Goal: Task Accomplishment & Management: Complete application form

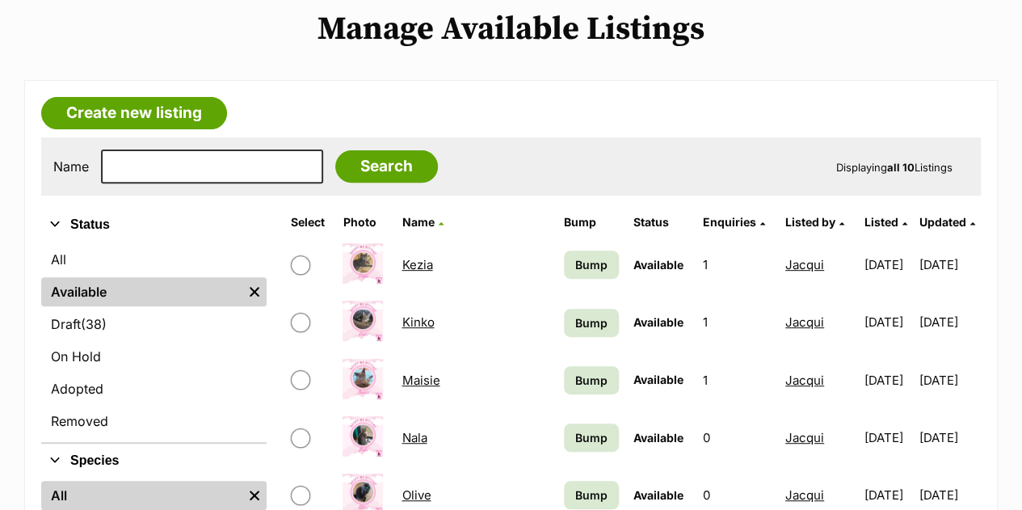
scroll to position [194, 0]
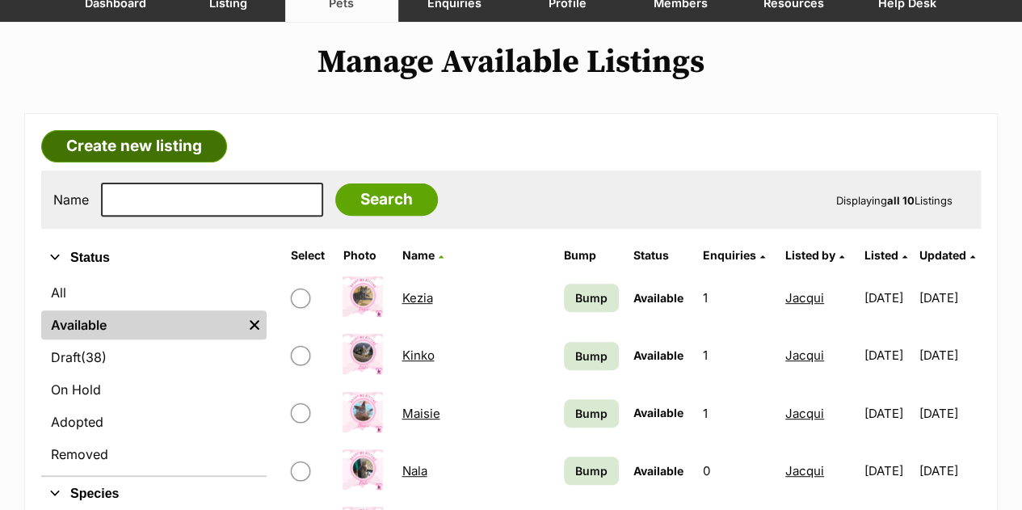
click at [172, 130] on link "Create new listing" at bounding box center [134, 146] width 186 height 32
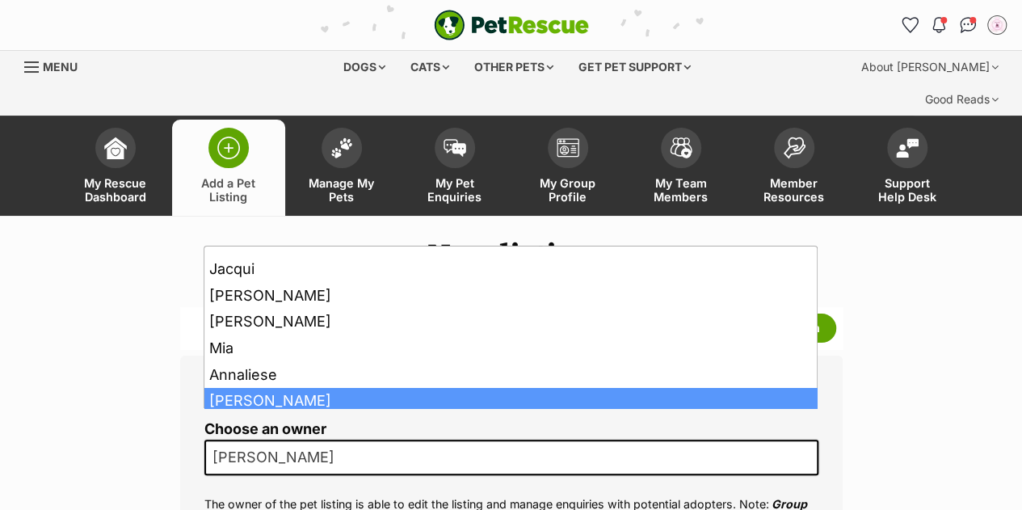
click at [404, 440] on span "[PERSON_NAME]" at bounding box center [511, 458] width 614 height 36
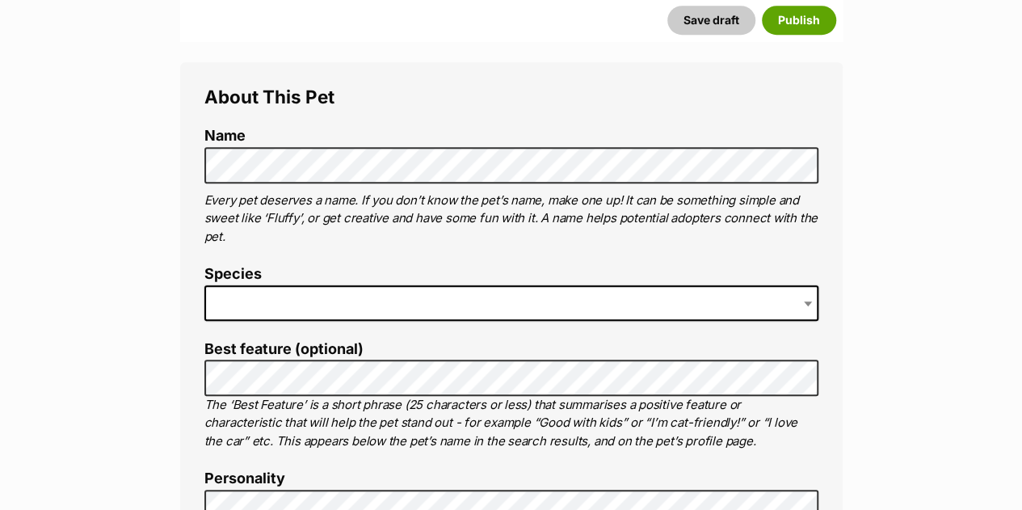
scroll to position [582, 0]
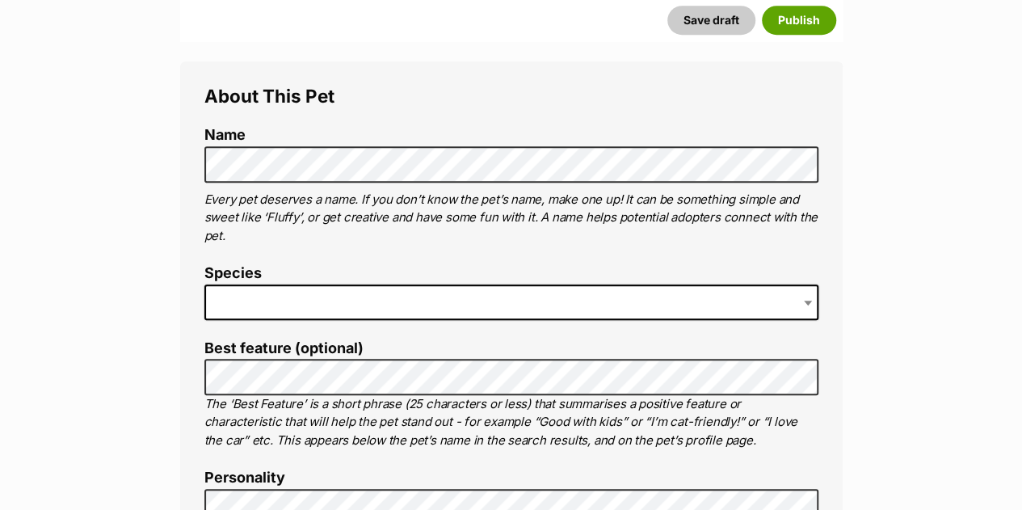
click at [466, 285] on span at bounding box center [511, 303] width 614 height 36
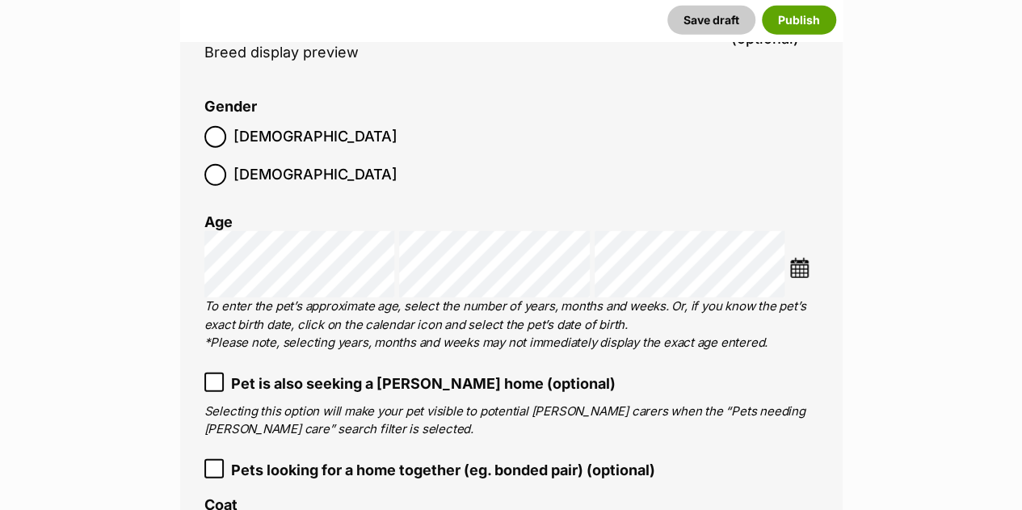
scroll to position [2139, 0]
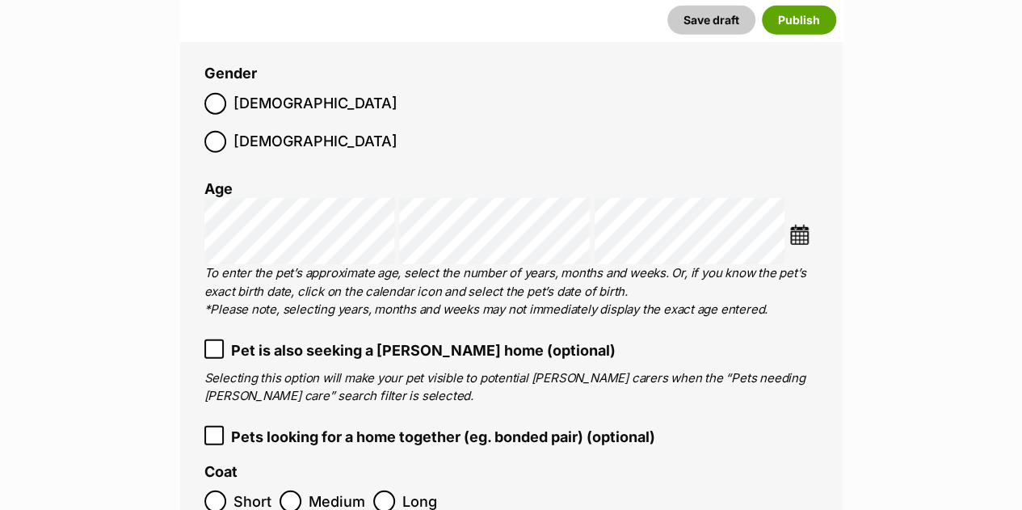
click at [800, 225] on img at bounding box center [800, 235] width 20 height 20
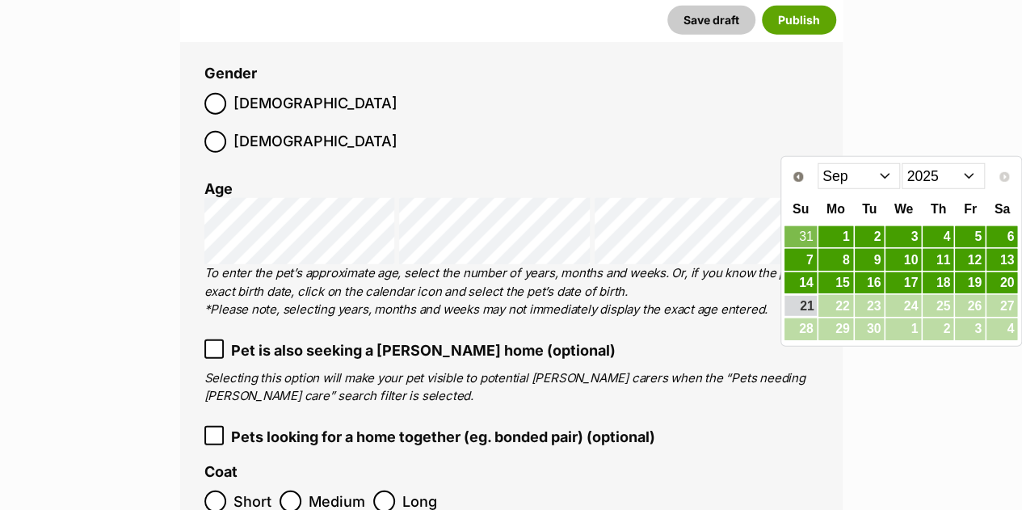
click at [942, 171] on select "2015 2016 2017 2018 2019 2020 2021 2022 2023 2024 2025" at bounding box center [943, 176] width 83 height 26
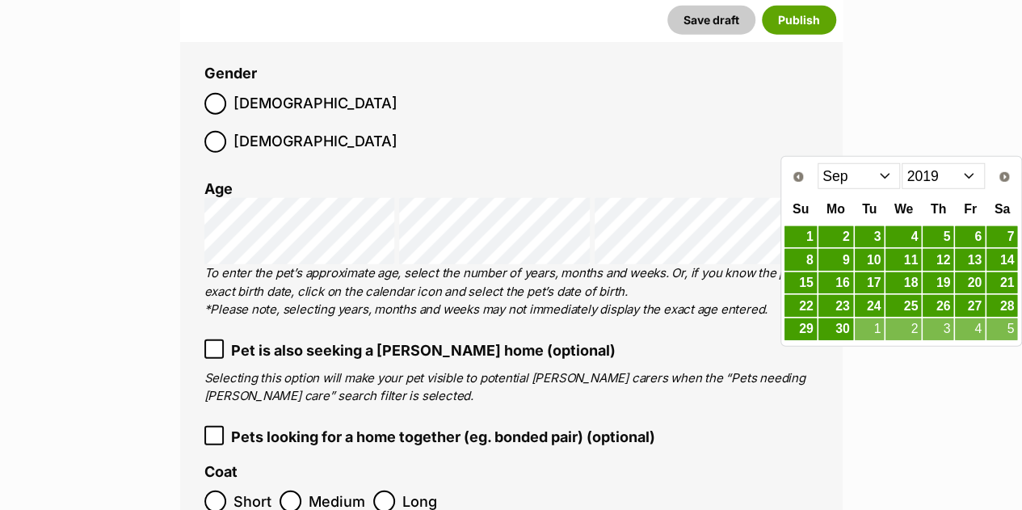
click at [875, 181] on select "Jan Feb Mar Apr May Jun Jul Aug Sep Oct Nov Dec" at bounding box center [859, 176] width 83 height 26
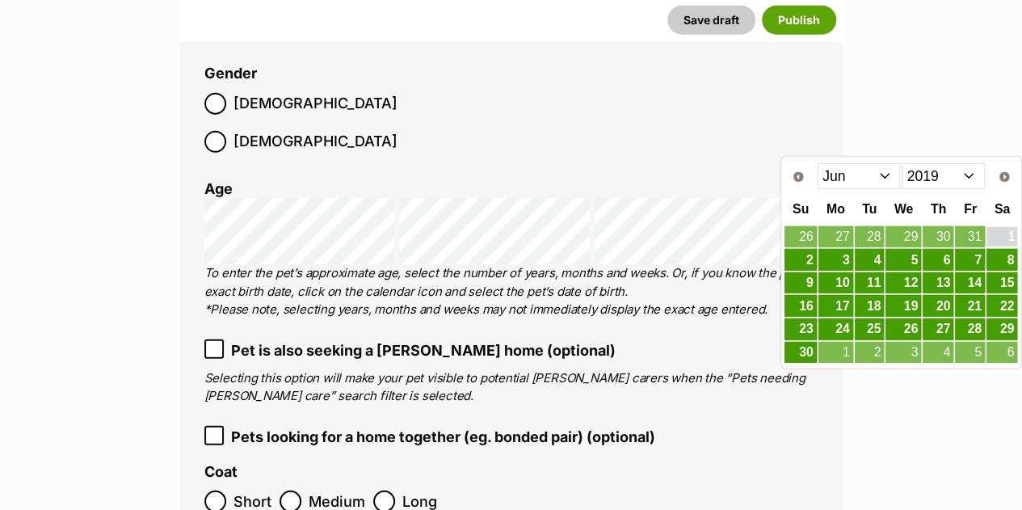
click at [1009, 238] on link "1" at bounding box center [1002, 237] width 31 height 20
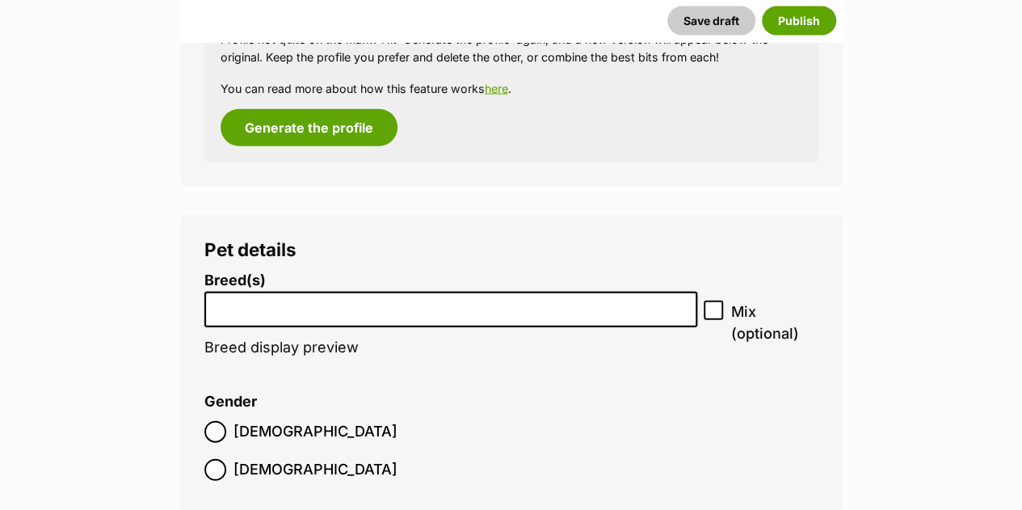
scroll to position [1728, 0]
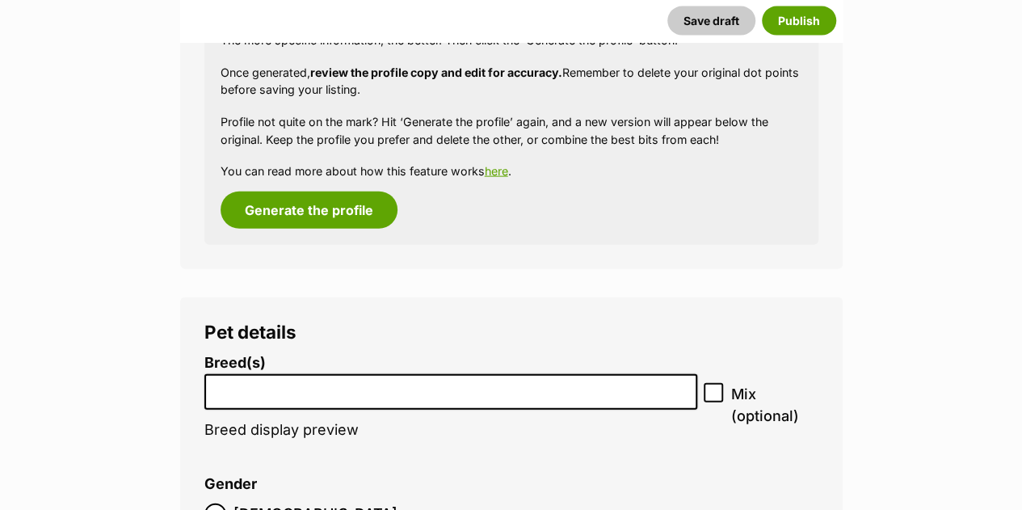
click at [681, 380] on input "search" at bounding box center [451, 388] width 483 height 17
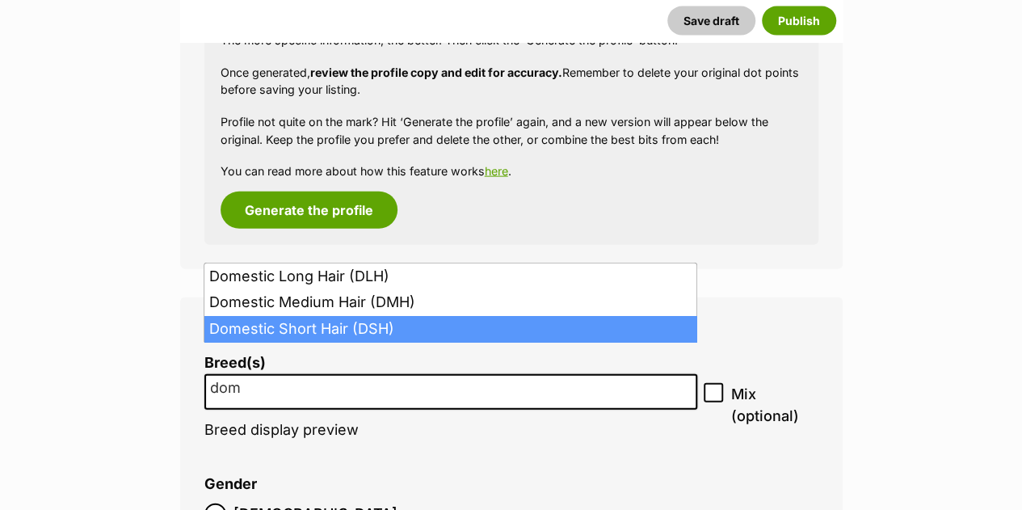
type input "dom"
select select "252102"
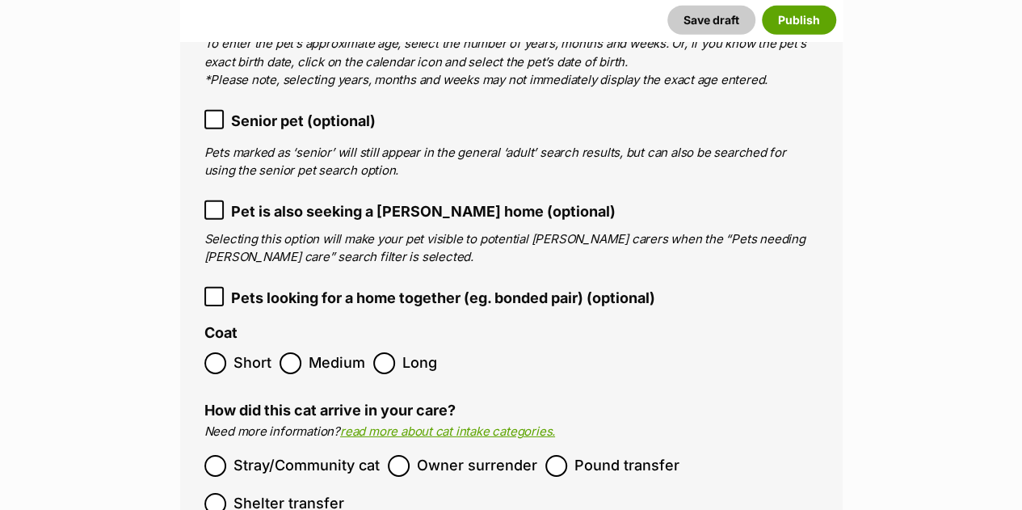
scroll to position [2455, 0]
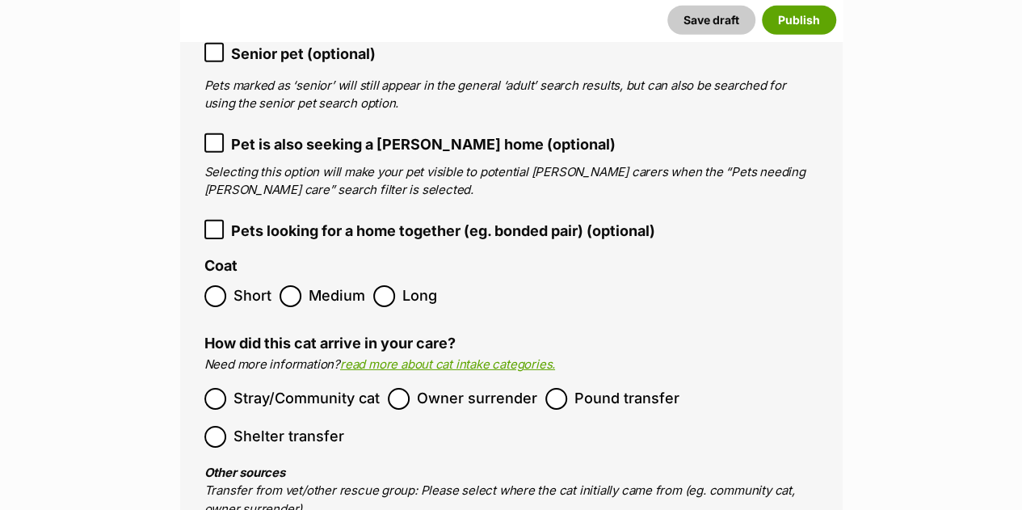
click at [240, 285] on span "Short" at bounding box center [253, 296] width 38 height 22
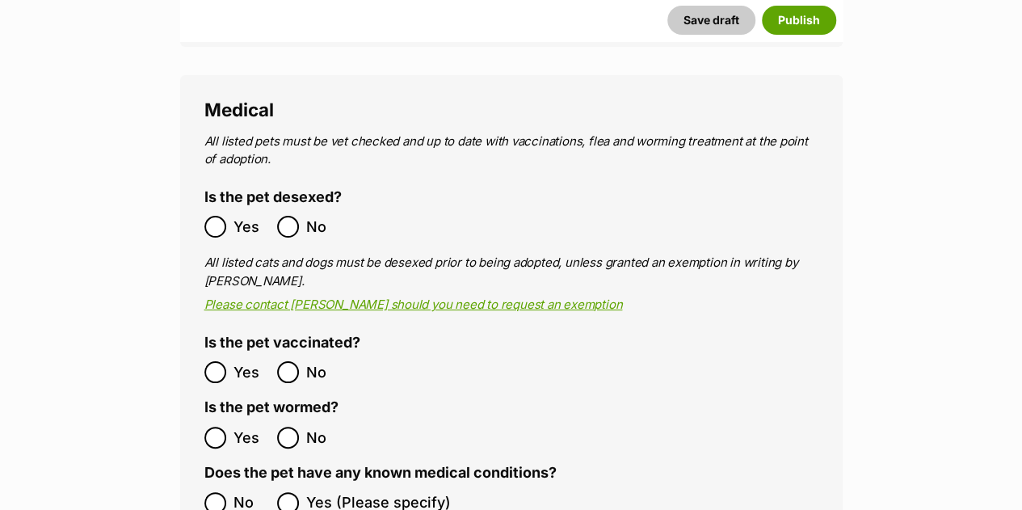
scroll to position [3062, 0]
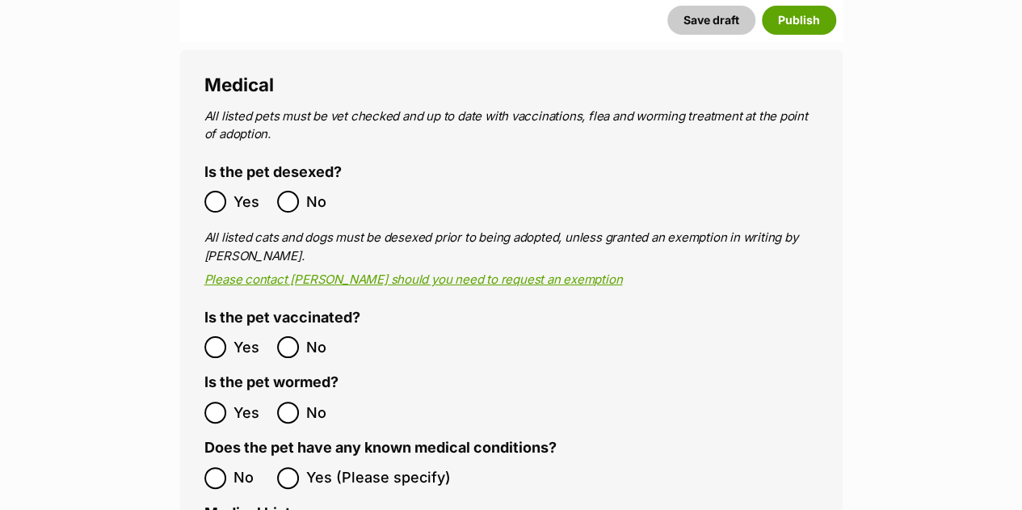
click at [250, 191] on span "Yes" at bounding box center [252, 202] width 36 height 22
click at [236, 328] on ol "Yes No" at bounding box center [357, 347] width 307 height 38
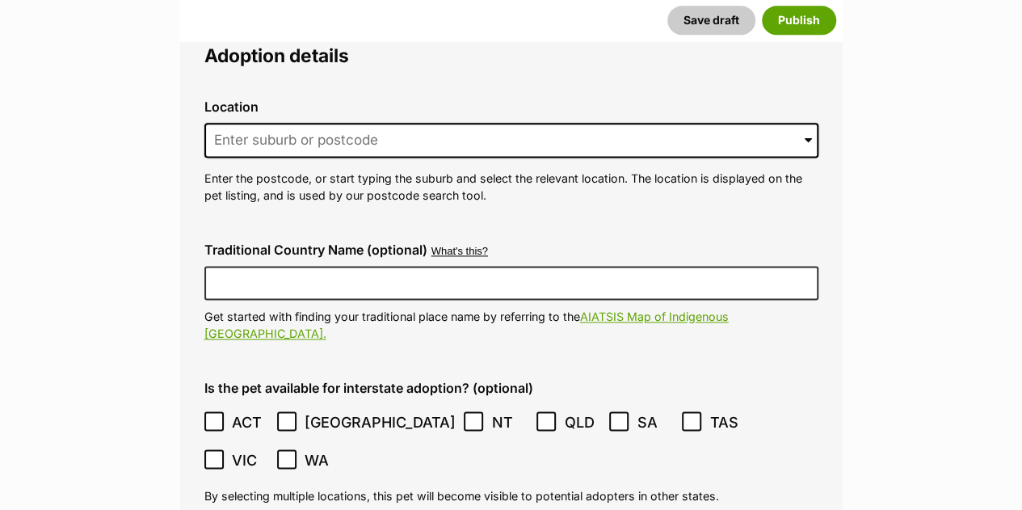
scroll to position [4090, 0]
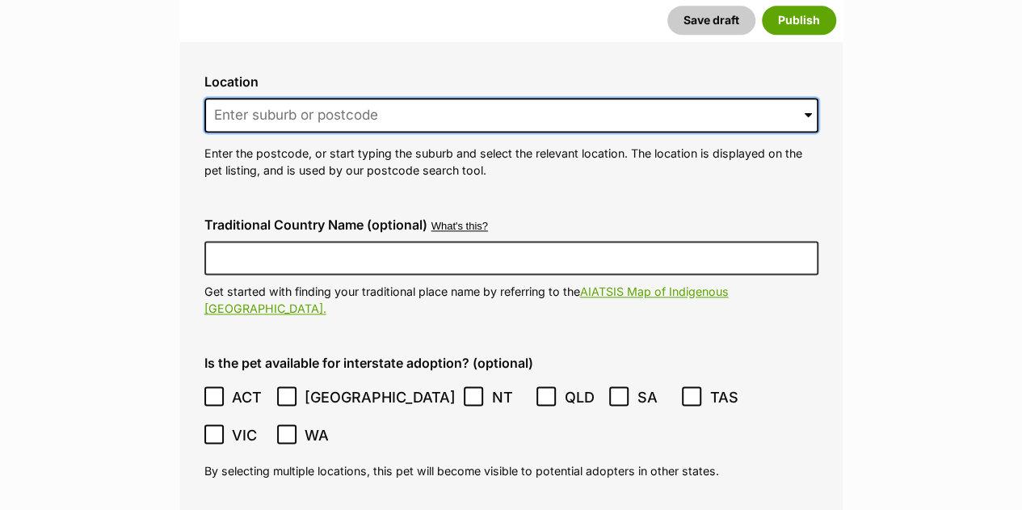
click at [561, 98] on input at bounding box center [511, 116] width 614 height 36
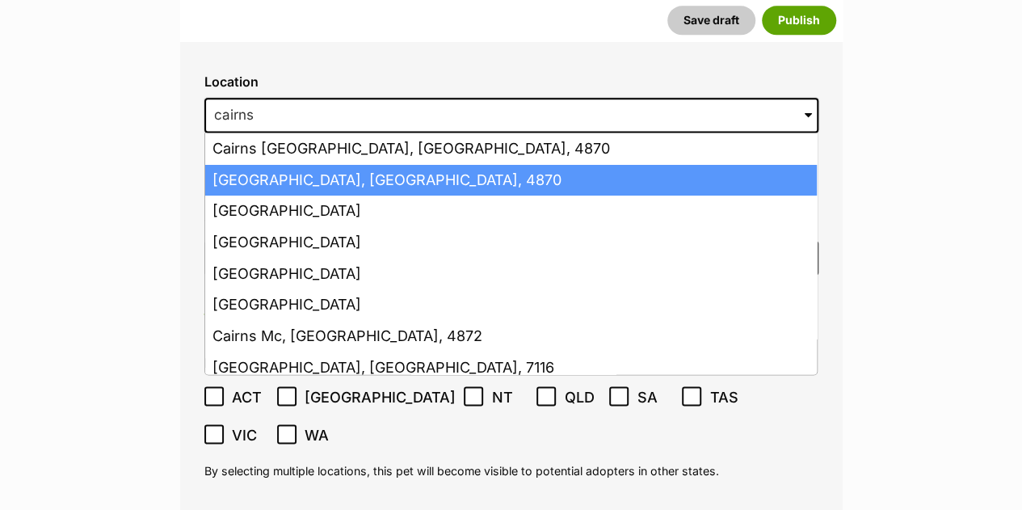
click at [443, 165] on li "Cairns, Queensland, 4870" at bounding box center [511, 181] width 612 height 32
type input "Cairns, Queensland, 4870"
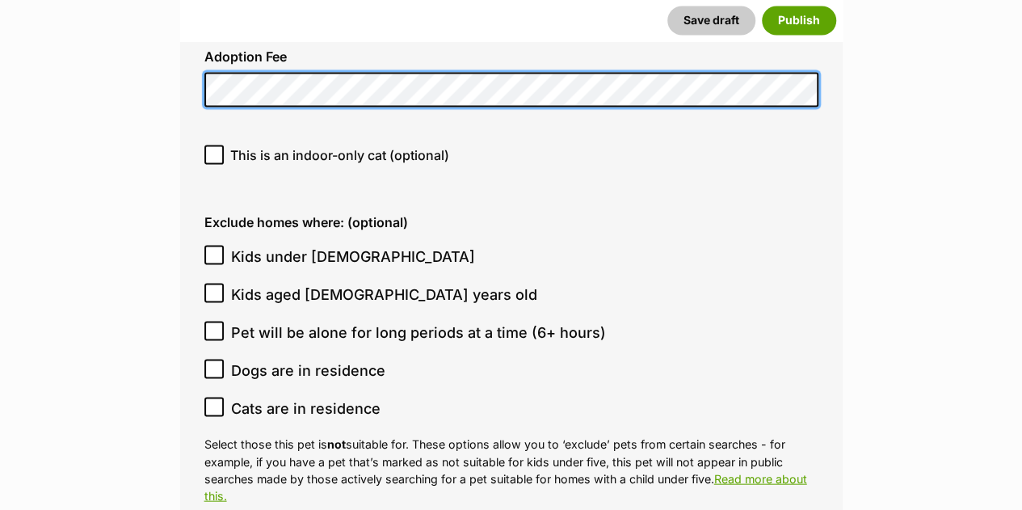
scroll to position [4575, 0]
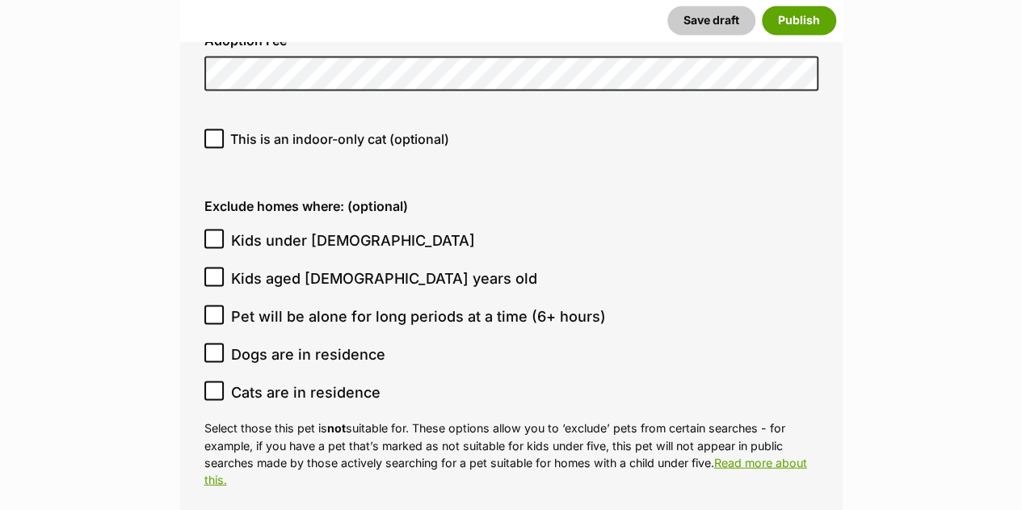
click at [318, 305] on span "Pet will be alone for long periods at a time (6+ hours)" at bounding box center [418, 316] width 375 height 22
click at [224, 305] on input "Pet will be alone for long periods at a time (6+ hours)" at bounding box center [213, 314] width 19 height 19
checkbox input "true"
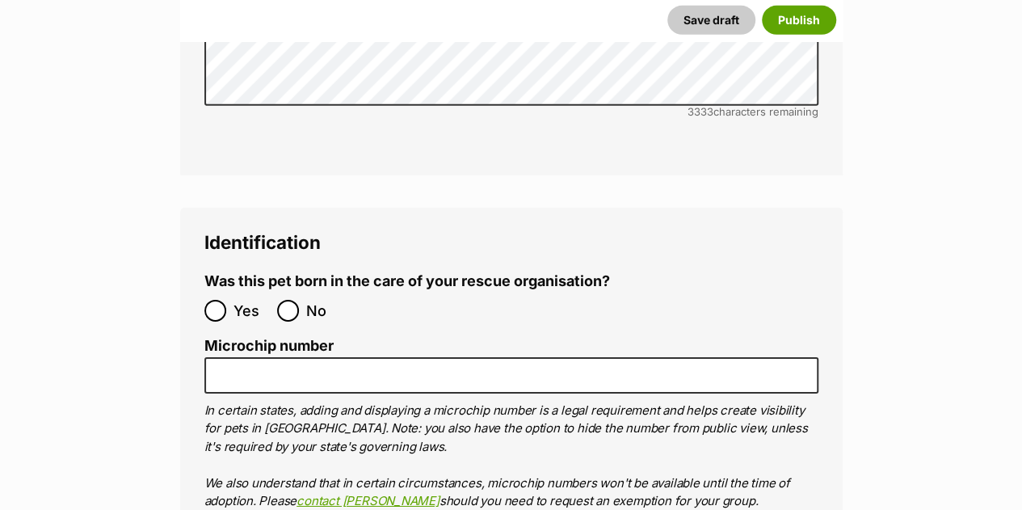
scroll to position [5490, 0]
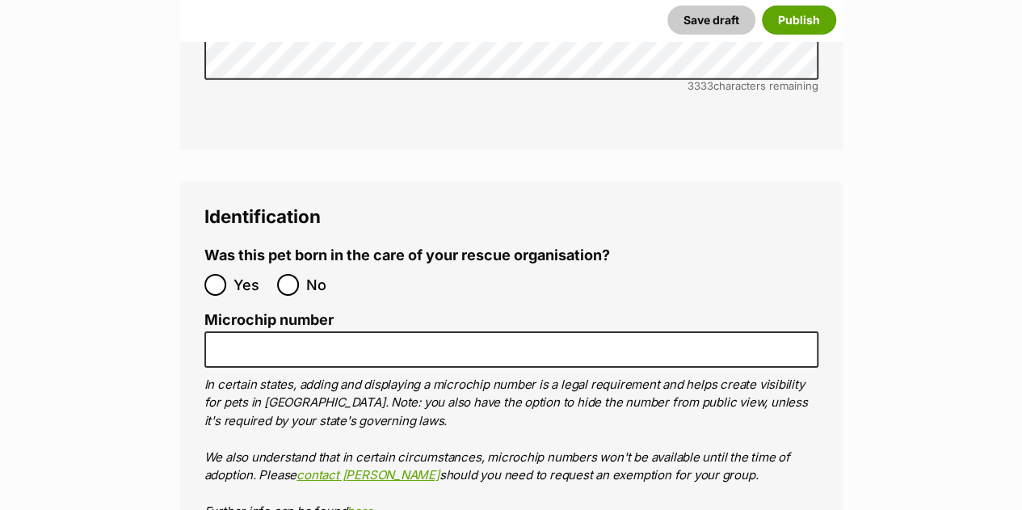
click at [304, 274] on label "No" at bounding box center [309, 285] width 65 height 22
click at [299, 274] on input "No" at bounding box center [288, 285] width 22 height 22
radio input "true"
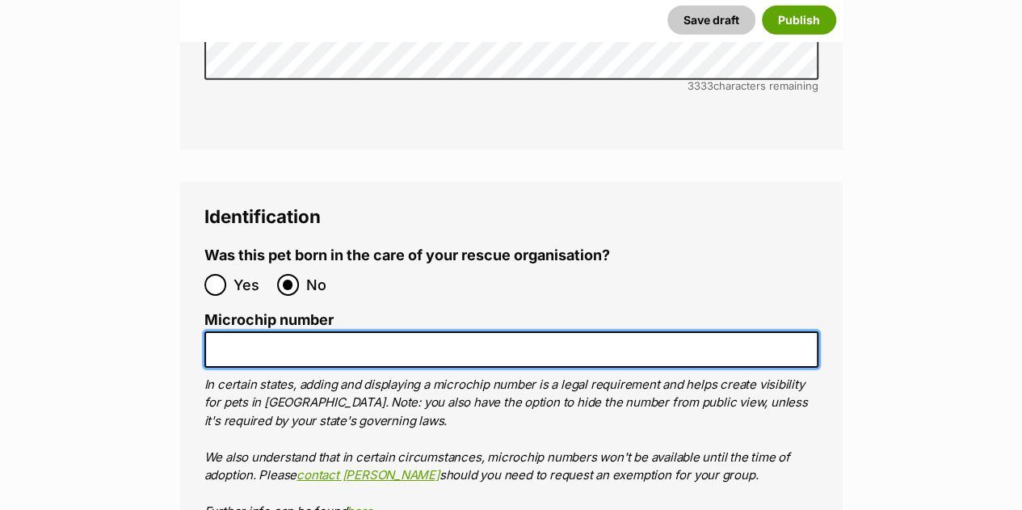
click at [448, 331] on input "Microchip number" at bounding box center [511, 349] width 614 height 36
click at [306, 331] on input "978101082600279" at bounding box center [511, 349] width 614 height 36
type input "978101082600279"
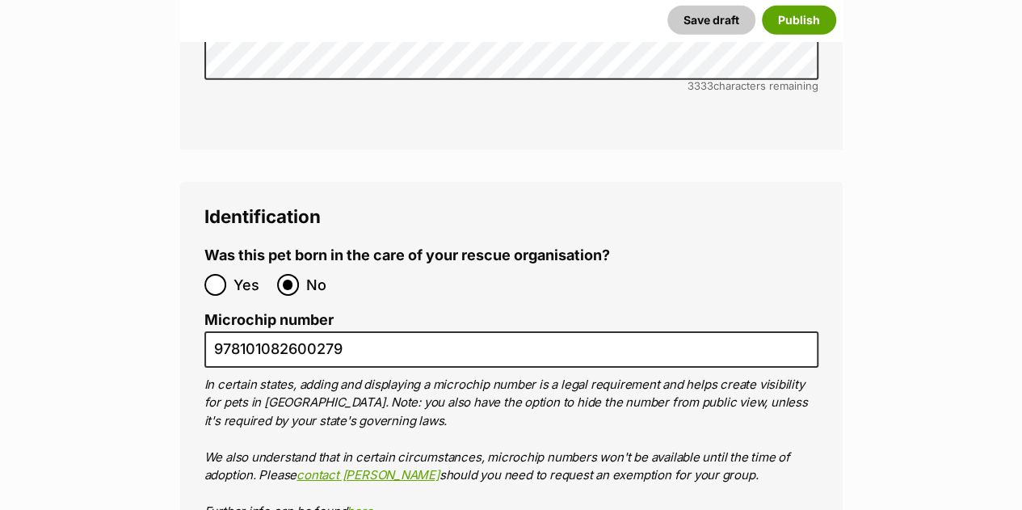
click at [499, 376] on p "In certain states, adding and displaying a microchip number is a legal requirem…" at bounding box center [511, 448] width 614 height 145
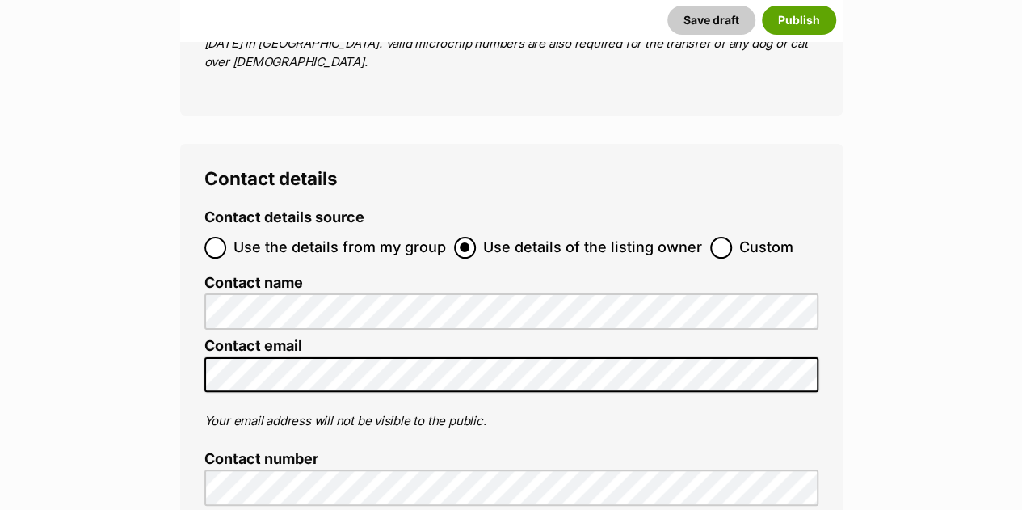
scroll to position [6136, 0]
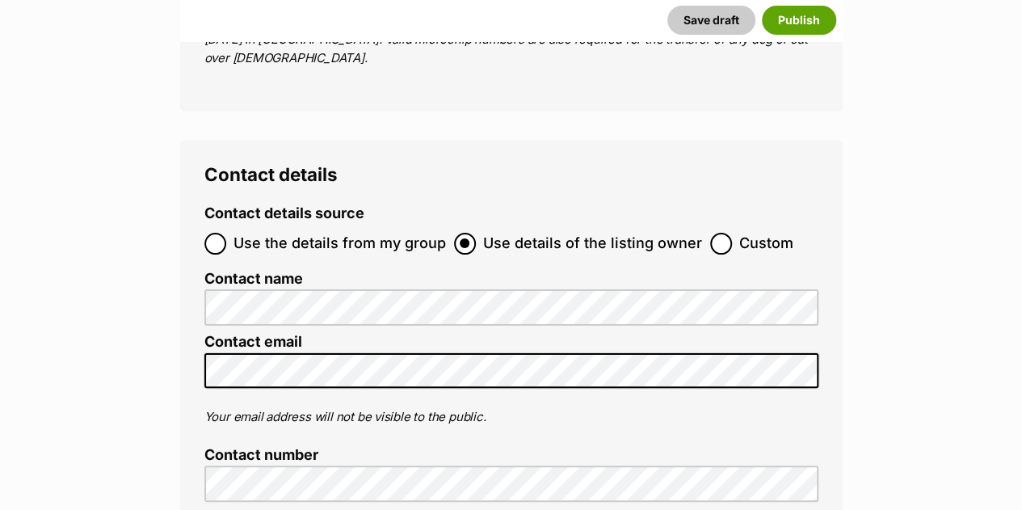
click at [370, 233] on span "Use the details from my group" at bounding box center [340, 244] width 213 height 22
click at [226, 233] on input "Use the details from my group" at bounding box center [215, 244] width 22 height 22
radio input "true"
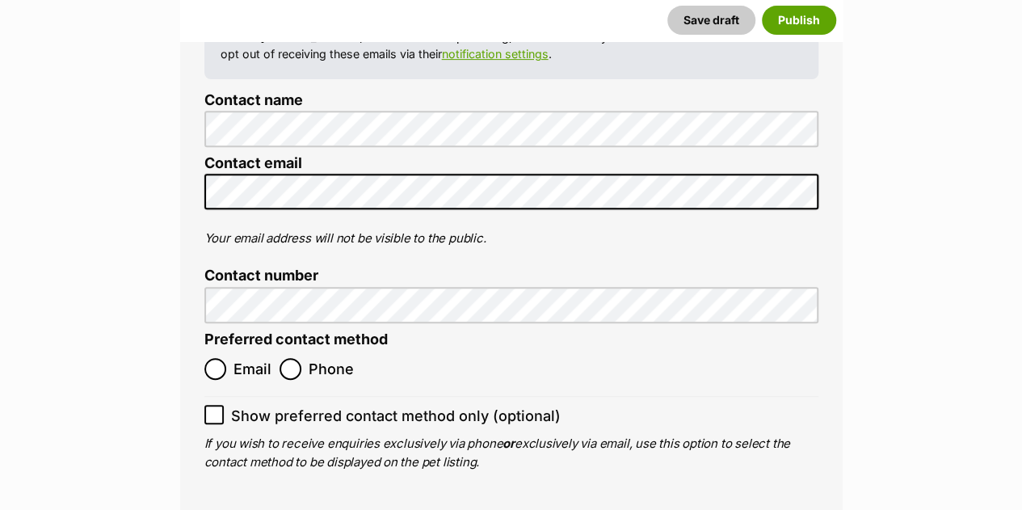
scroll to position [6427, 0]
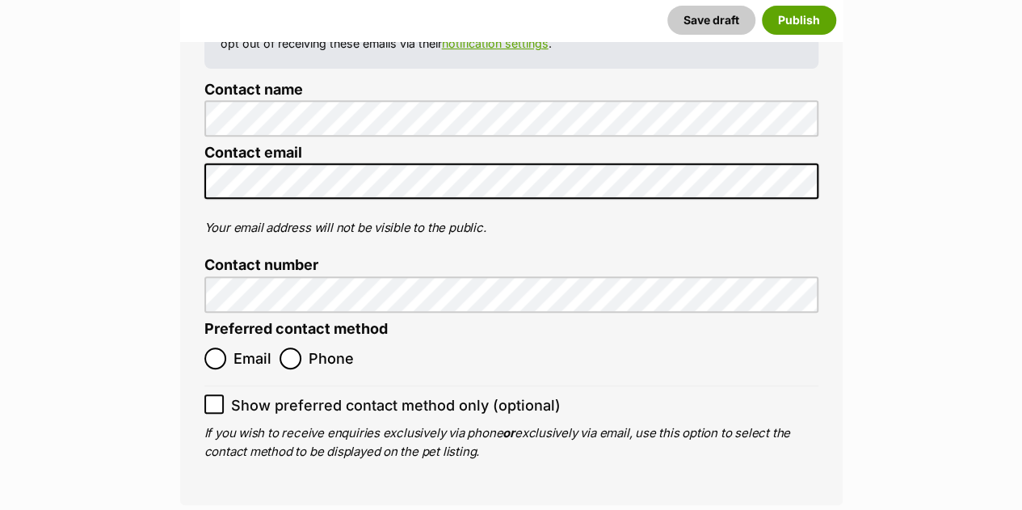
click at [323, 348] on span "Phone" at bounding box center [331, 359] width 45 height 22
click at [301, 348] on input "Phone" at bounding box center [291, 359] width 22 height 22
radio input "true"
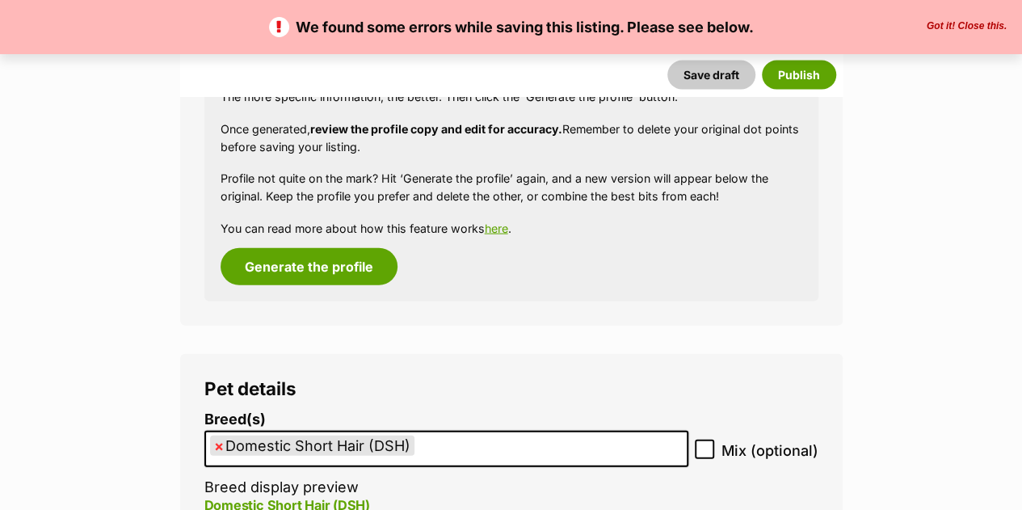
scroll to position [2231, 0]
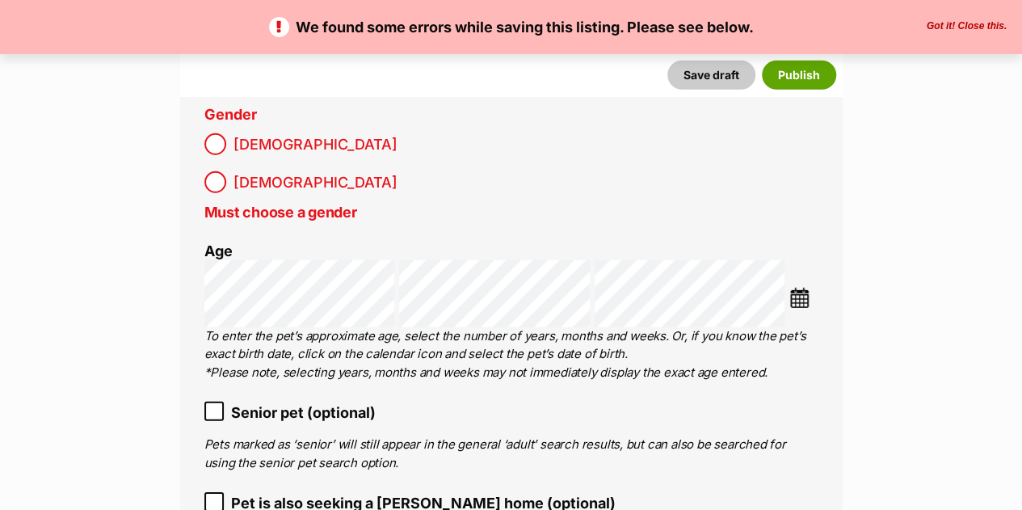
click at [252, 133] on span "[DEMOGRAPHIC_DATA]" at bounding box center [316, 144] width 164 height 22
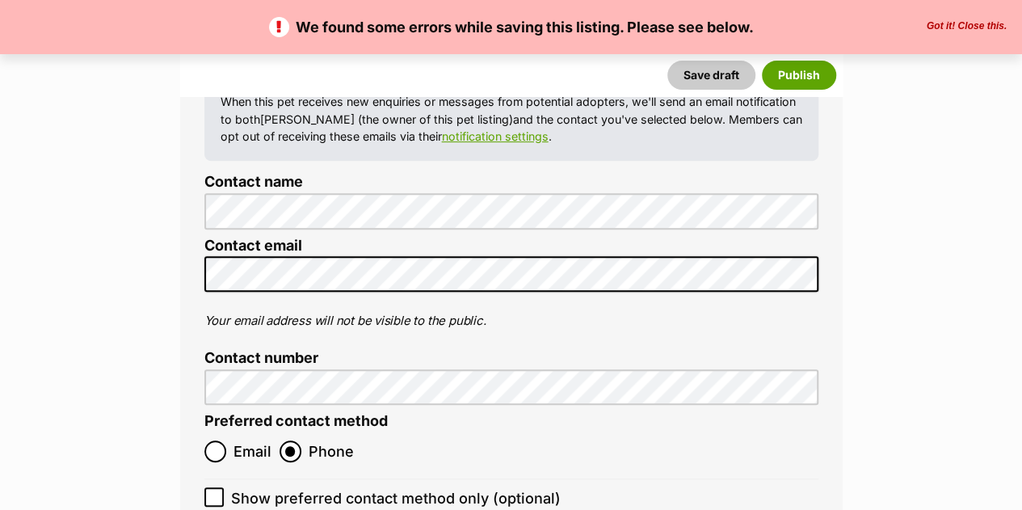
scroll to position [6812, 0]
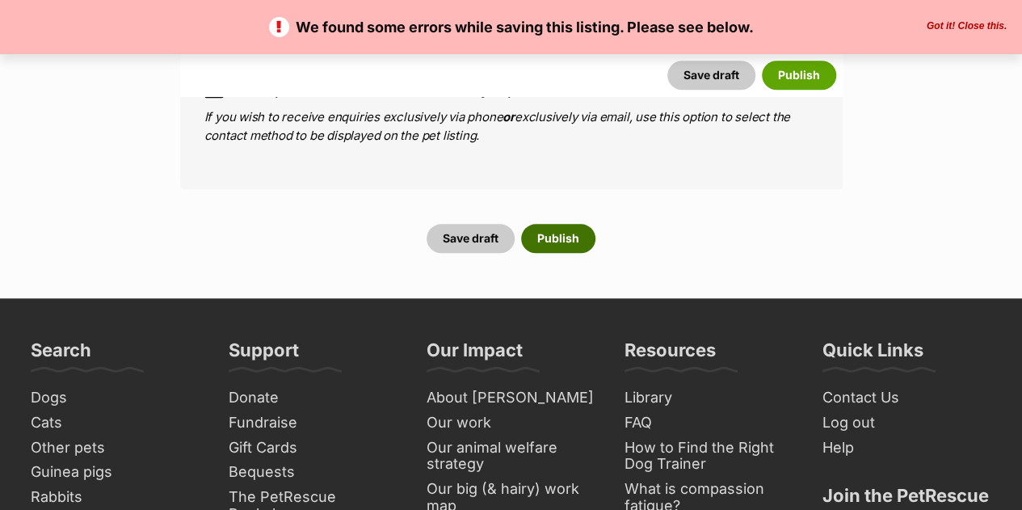
click at [556, 224] on button "Publish" at bounding box center [558, 238] width 74 height 29
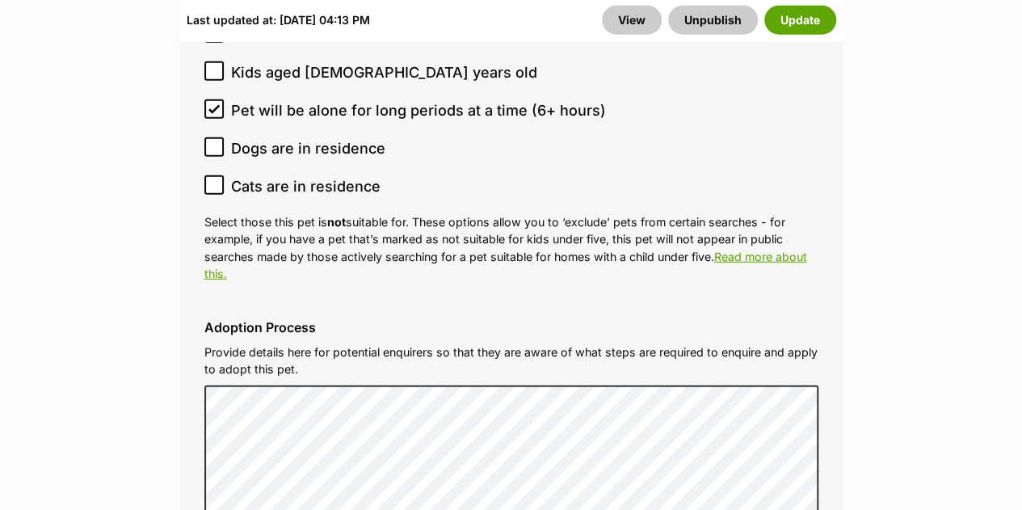
scroll to position [5500, 0]
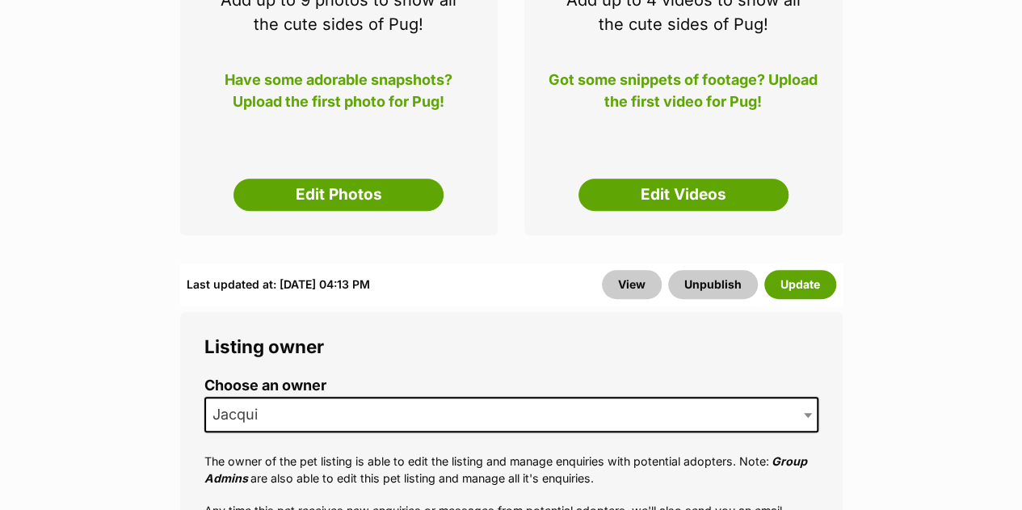
scroll to position [339, 0]
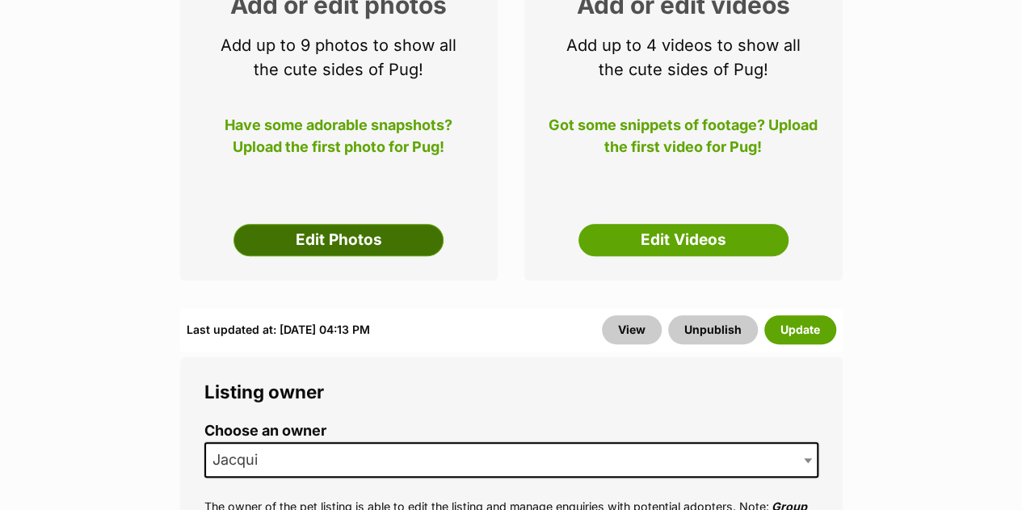
click at [408, 224] on link "Edit Photos" at bounding box center [339, 240] width 210 height 32
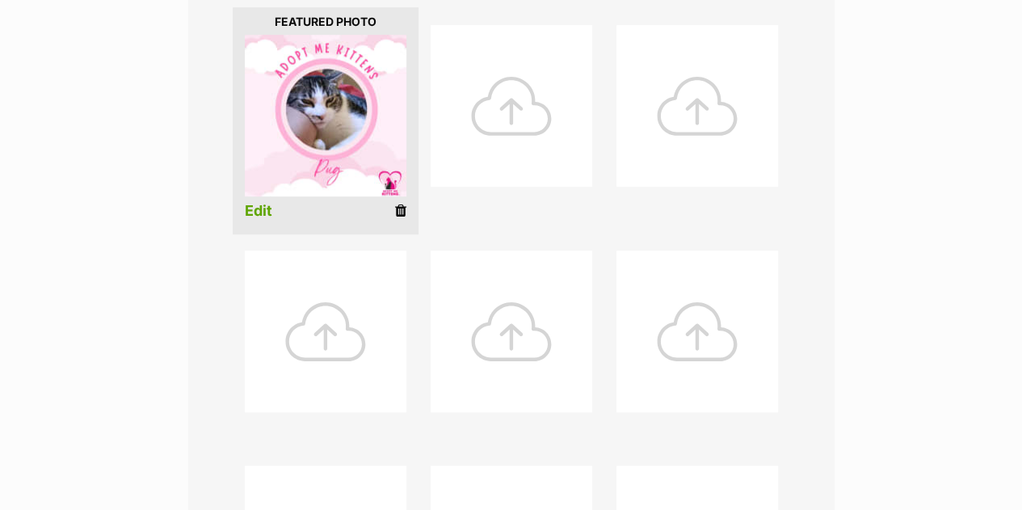
scroll to position [892, 0]
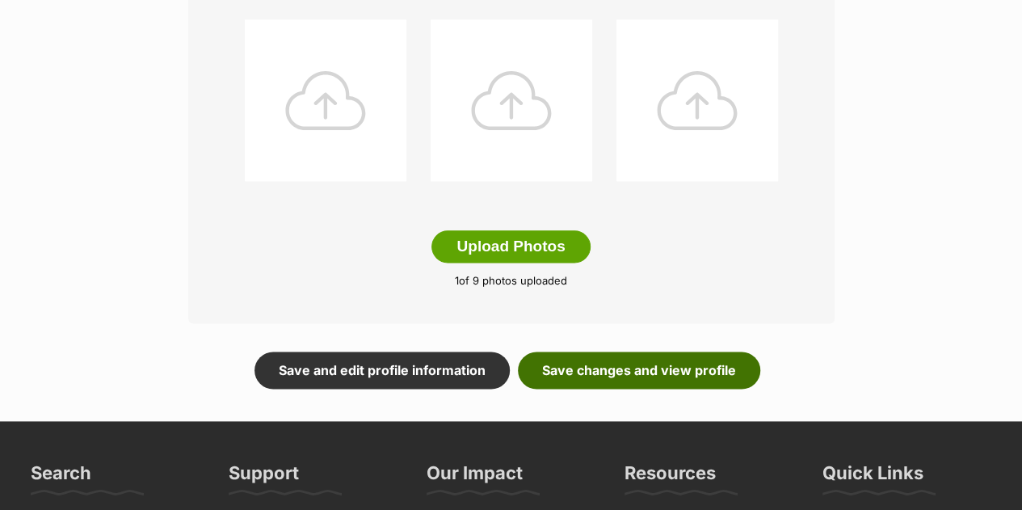
click at [653, 352] on link "Save changes and view profile" at bounding box center [639, 370] width 242 height 37
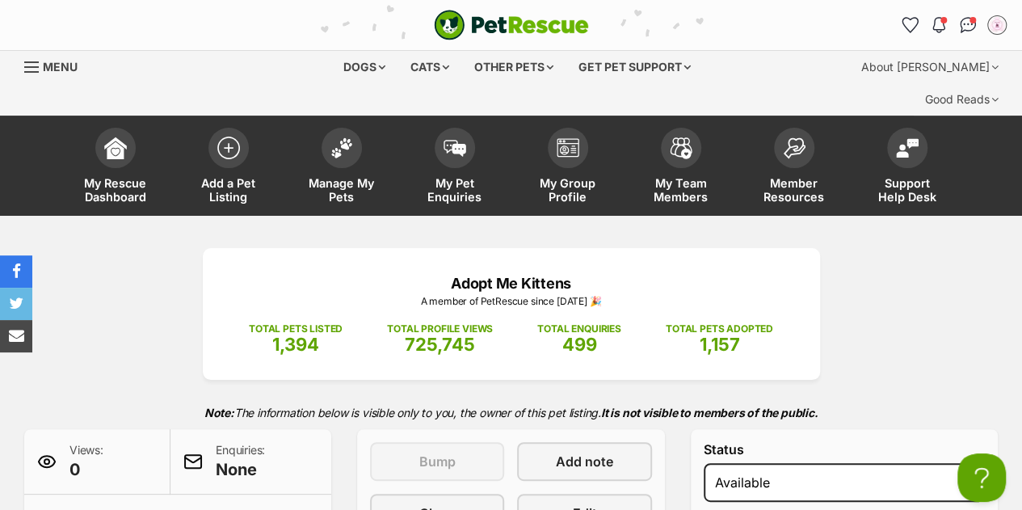
scroll to position [446, 0]
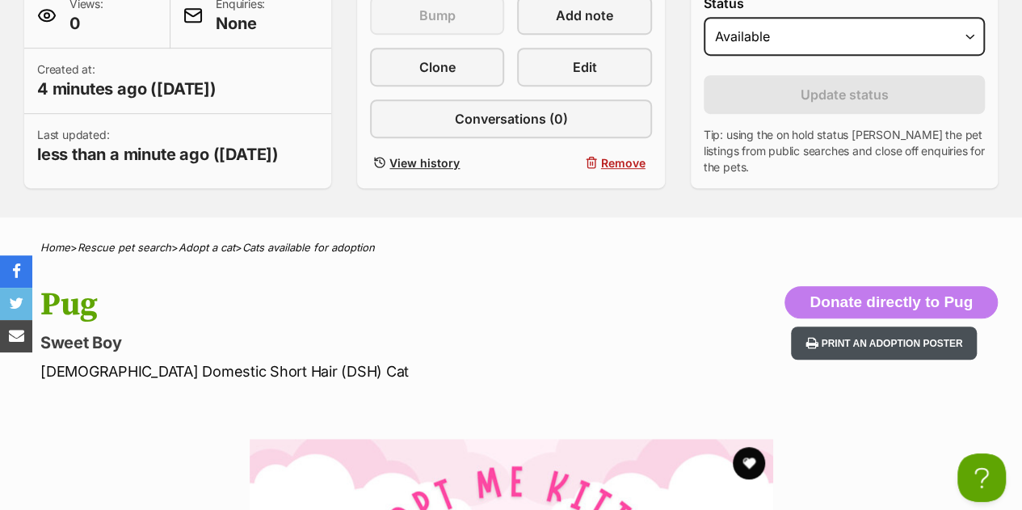
click at [936, 327] on button "Print an adoption poster" at bounding box center [884, 343] width 186 height 33
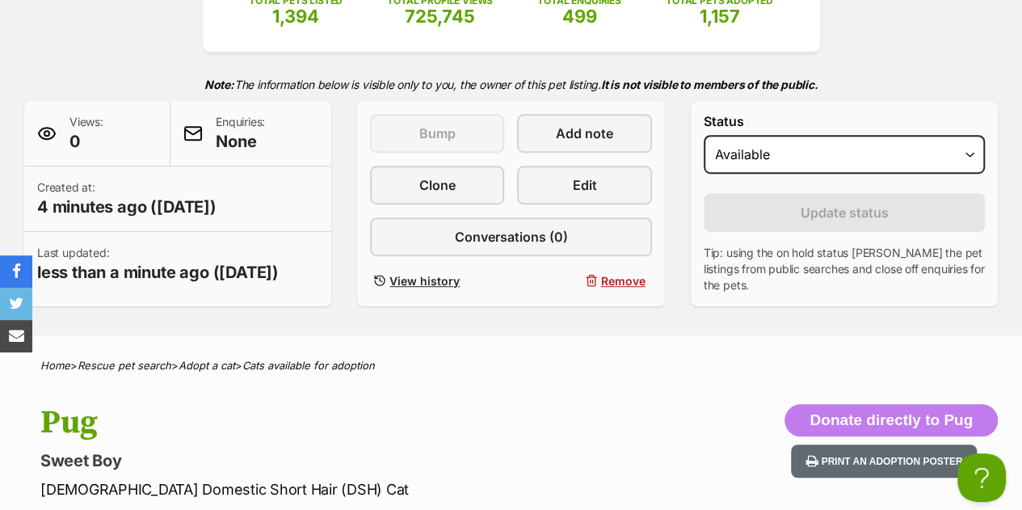
scroll to position [0, 0]
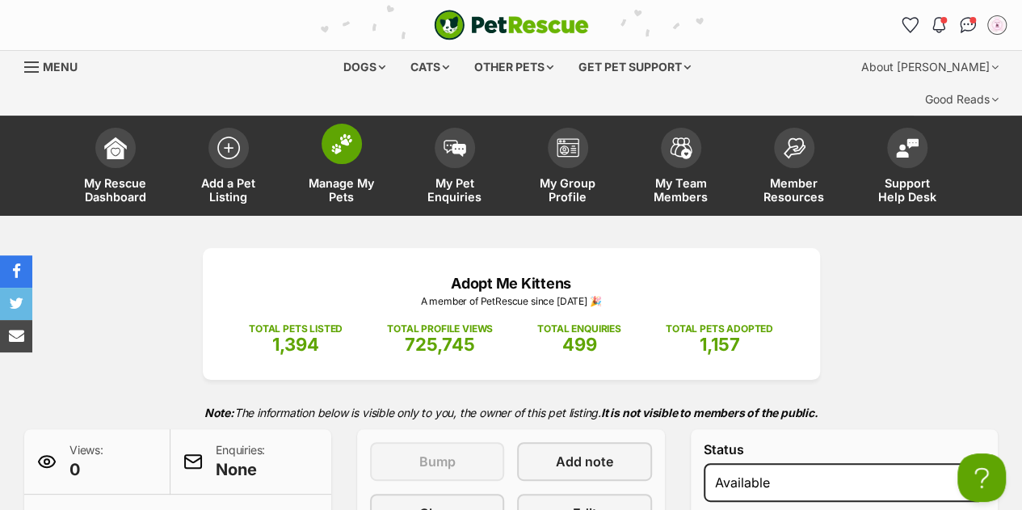
click at [337, 133] on link "Manage My Pets" at bounding box center [341, 168] width 113 height 96
